Goal: Information Seeking & Learning: Find specific fact

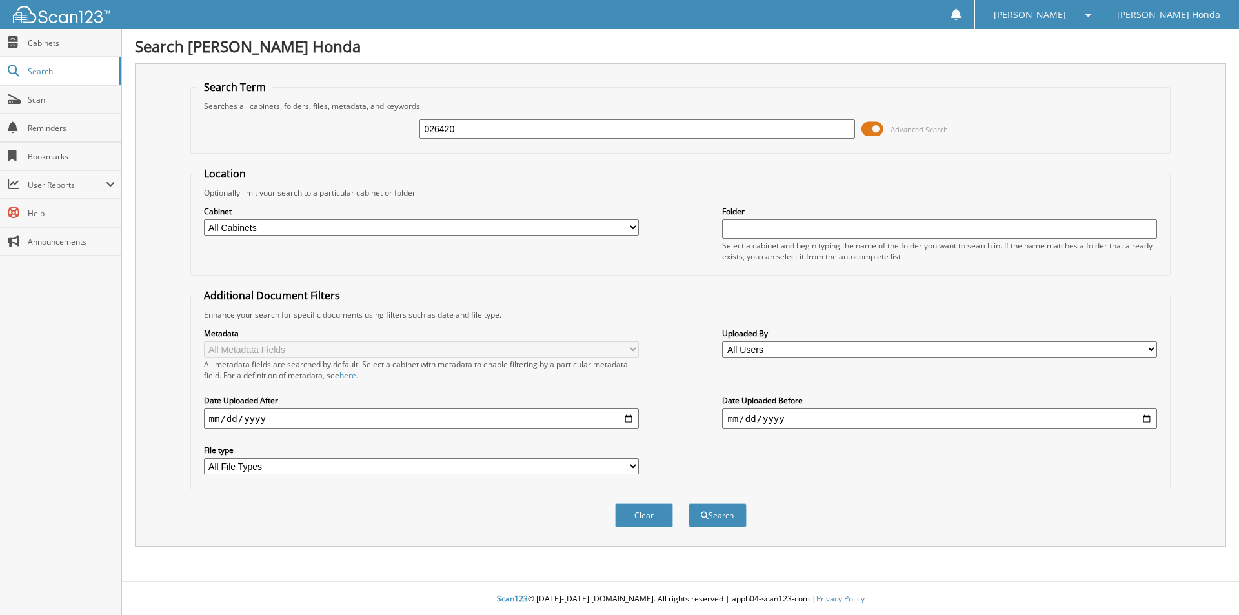
type input "026420"
click at [689, 503] on button "Search" at bounding box center [718, 515] width 58 height 24
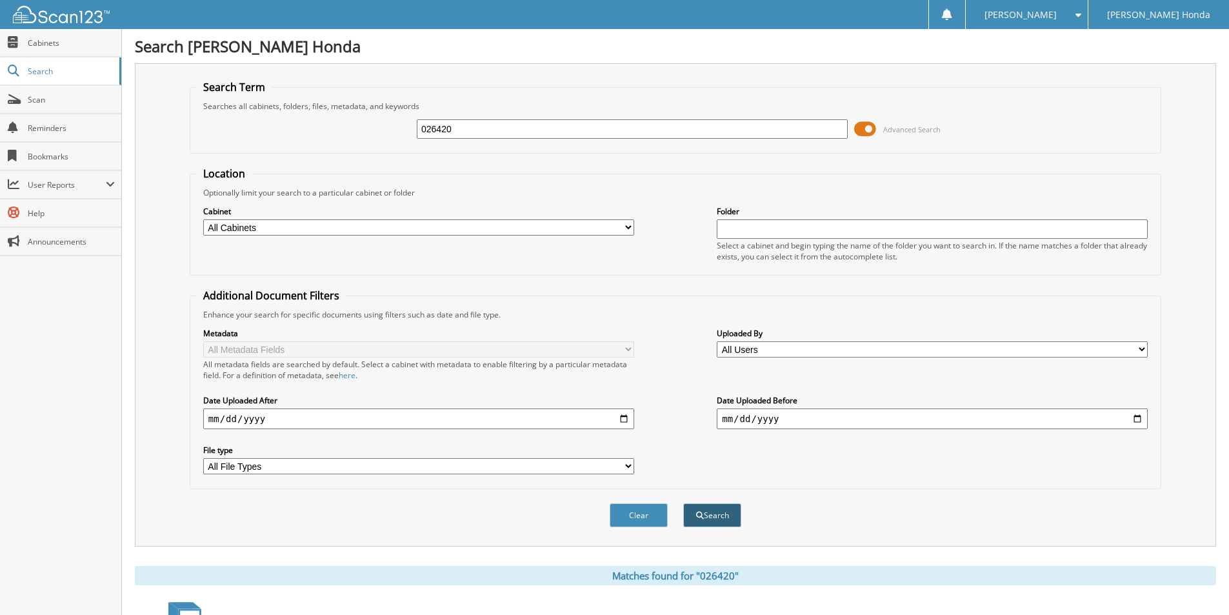
click at [731, 512] on button "Search" at bounding box center [712, 515] width 58 height 24
click at [545, 126] on input "026420" at bounding box center [632, 128] width 431 height 19
click at [683, 503] on button "Search" at bounding box center [712, 515] width 58 height 24
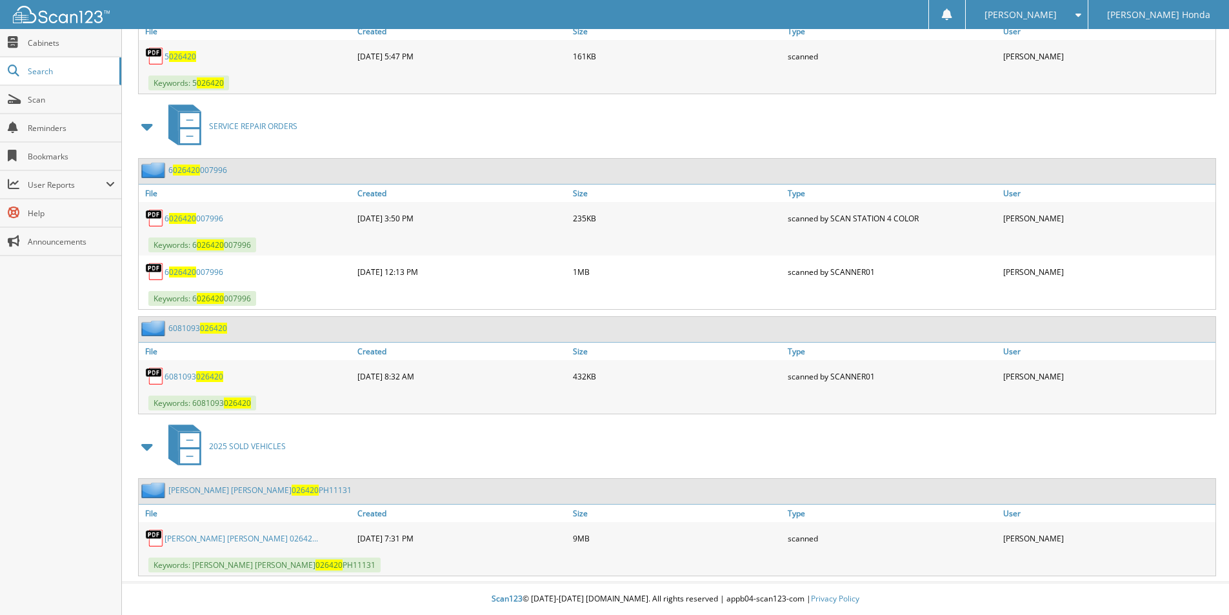
scroll to position [660, 0]
click at [266, 539] on link "GONZALEZ GONZALEZ GARMY JOCABED 02642..." at bounding box center [242, 538] width 154 height 11
click at [217, 535] on link "GONZALEZ GONZALEZ GARMY JOCABED 02642..." at bounding box center [242, 538] width 154 height 11
